Goal: Find specific page/section: Find specific page/section

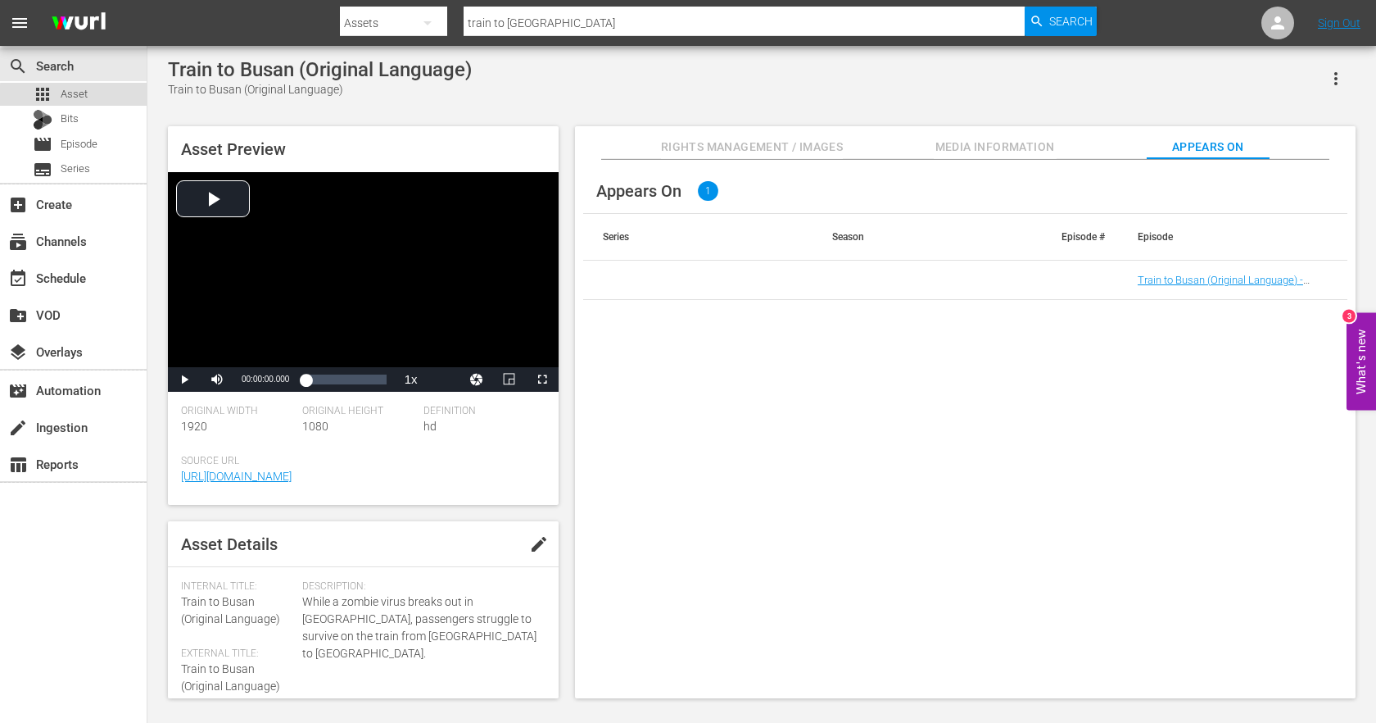
click at [90, 97] on div "apps Asset" at bounding box center [73, 94] width 147 height 23
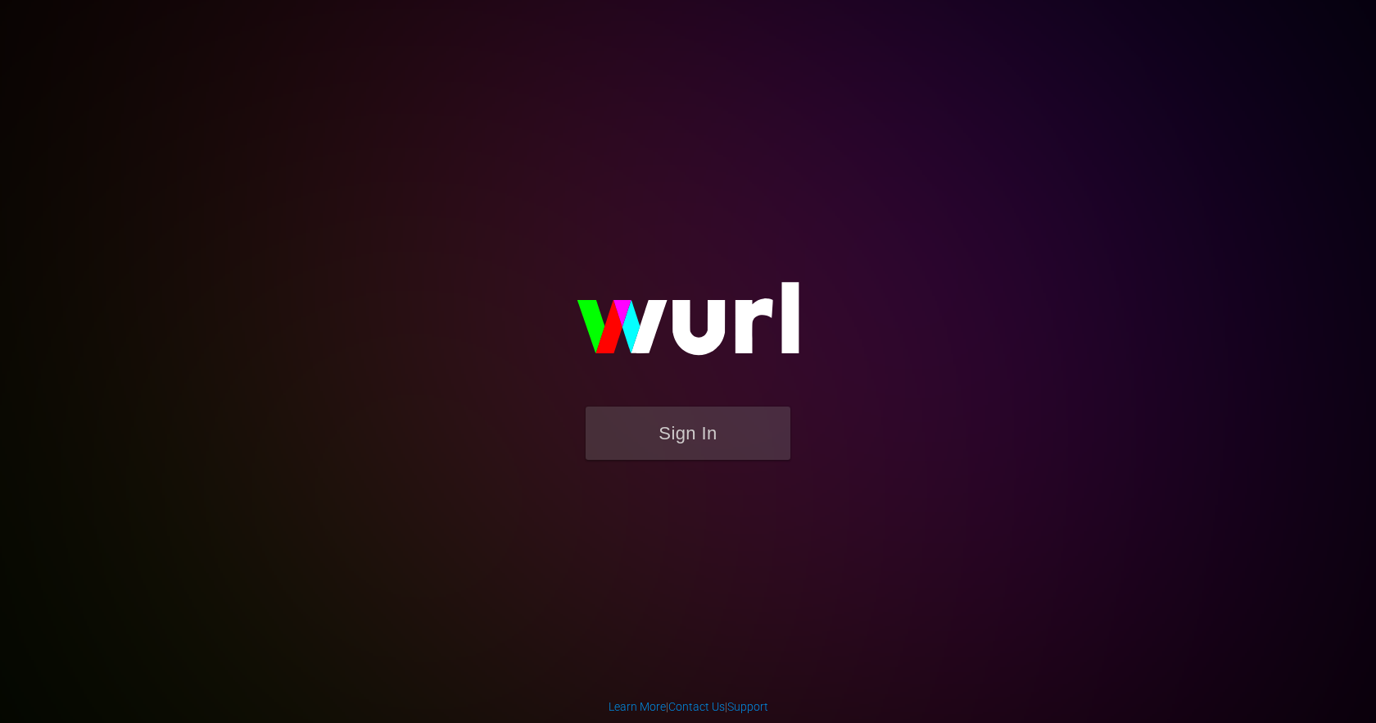
drag, startPoint x: 0, startPoint y: 0, endPoint x: 383, endPoint y: 145, distance: 409.9
click at [498, 229] on div "Sign In" at bounding box center [688, 361] width 380 height 265
click at [702, 464] on form "Sign In" at bounding box center [688, 441] width 328 height 70
click at [694, 438] on button "Sign In" at bounding box center [688, 432] width 205 height 53
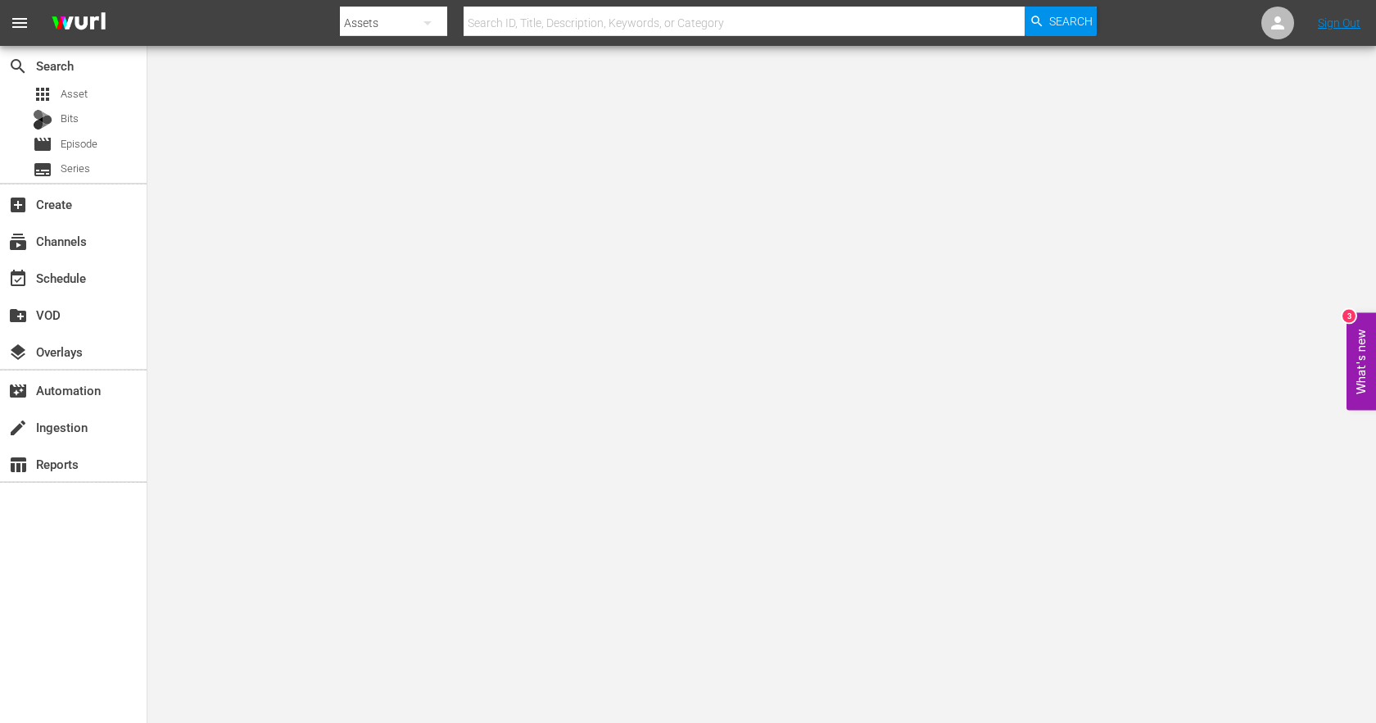
click at [524, 22] on input "text" at bounding box center [744, 22] width 561 height 39
type input "film festival"
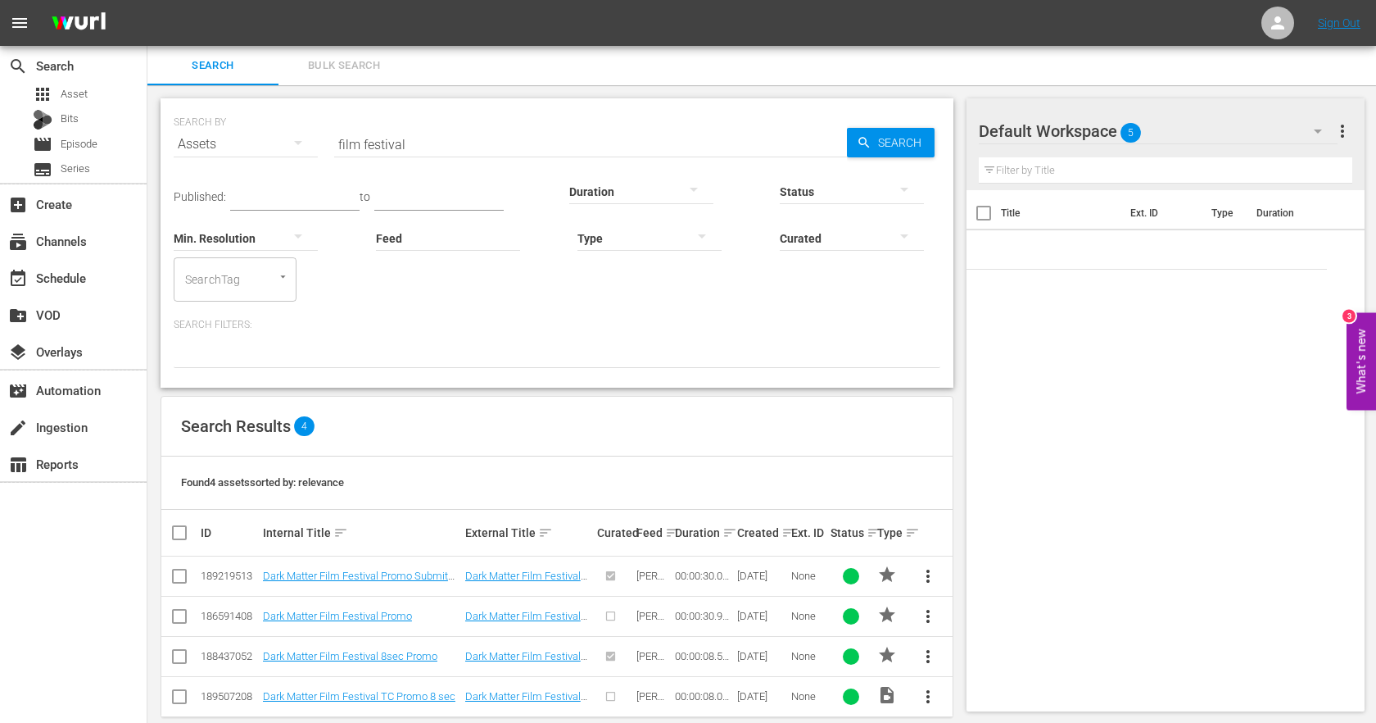
scroll to position [24, 0]
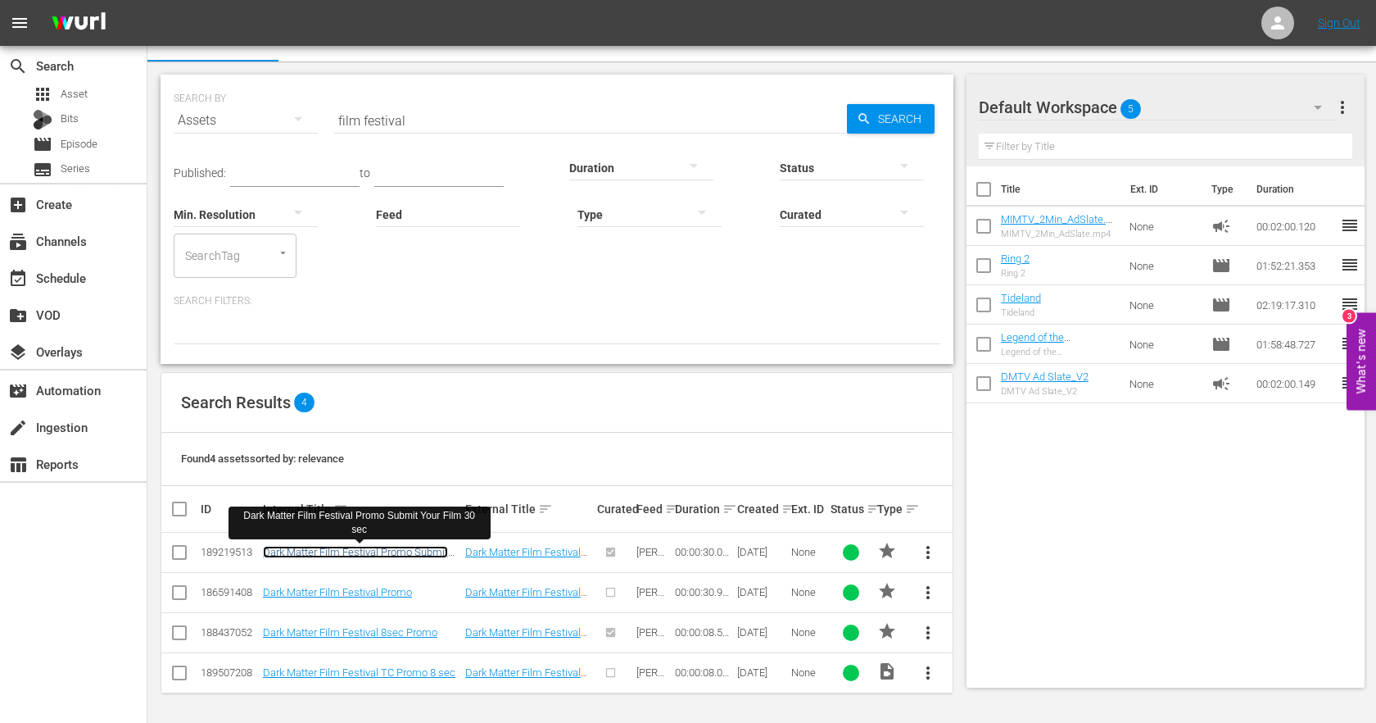
click at [368, 555] on link "Dark Matter Film Festival Promo Submit Your Film 30 sec" at bounding box center [355, 558] width 185 height 25
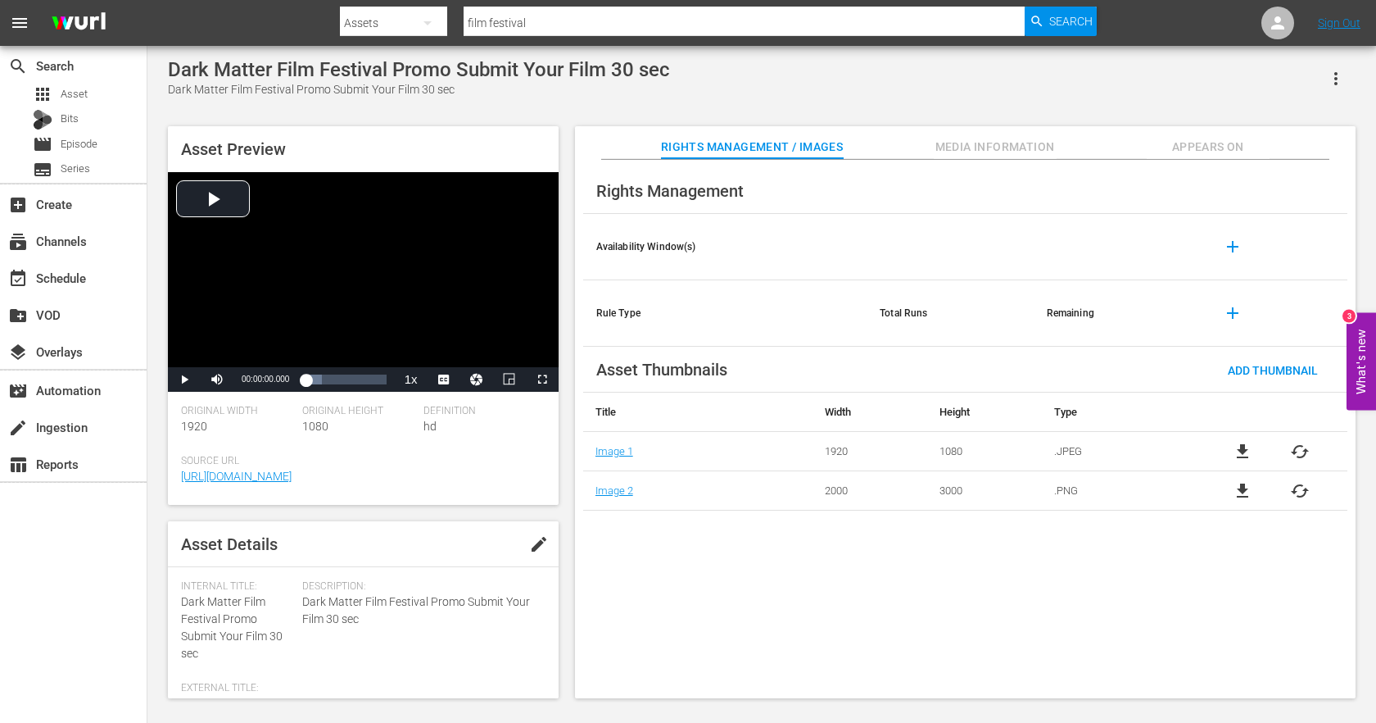
drag, startPoint x: 1218, startPoint y: 138, endPoint x: 1004, endPoint y: 157, distance: 215.5
click at [1218, 138] on span "Appears On" at bounding box center [1208, 147] width 123 height 20
